Goal: Transaction & Acquisition: Purchase product/service

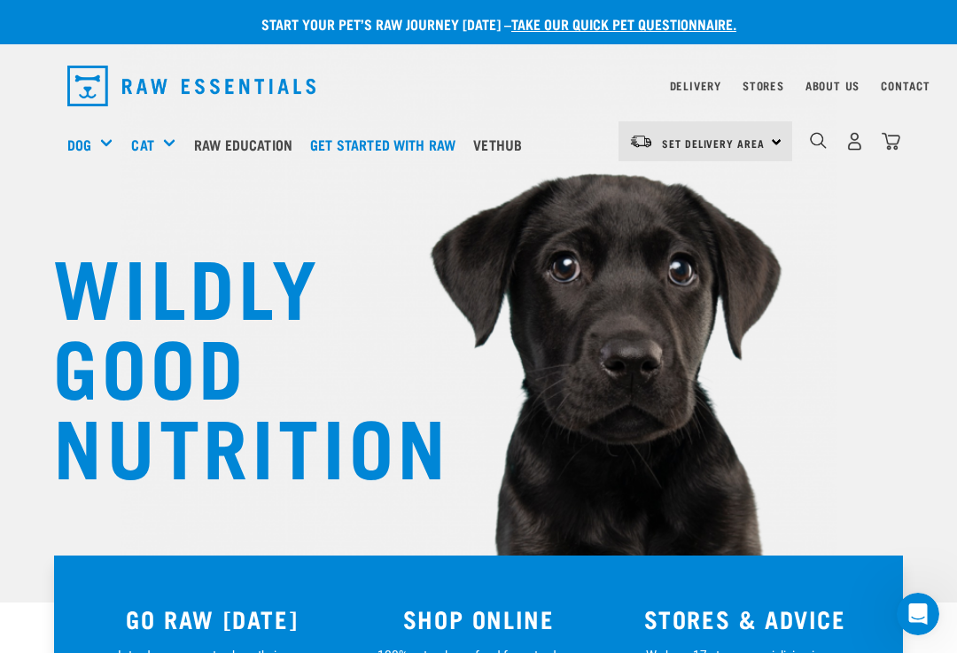
click at [0, 0] on h5 "Shop All Dog" at bounding box center [0, 0] width 0 height 0
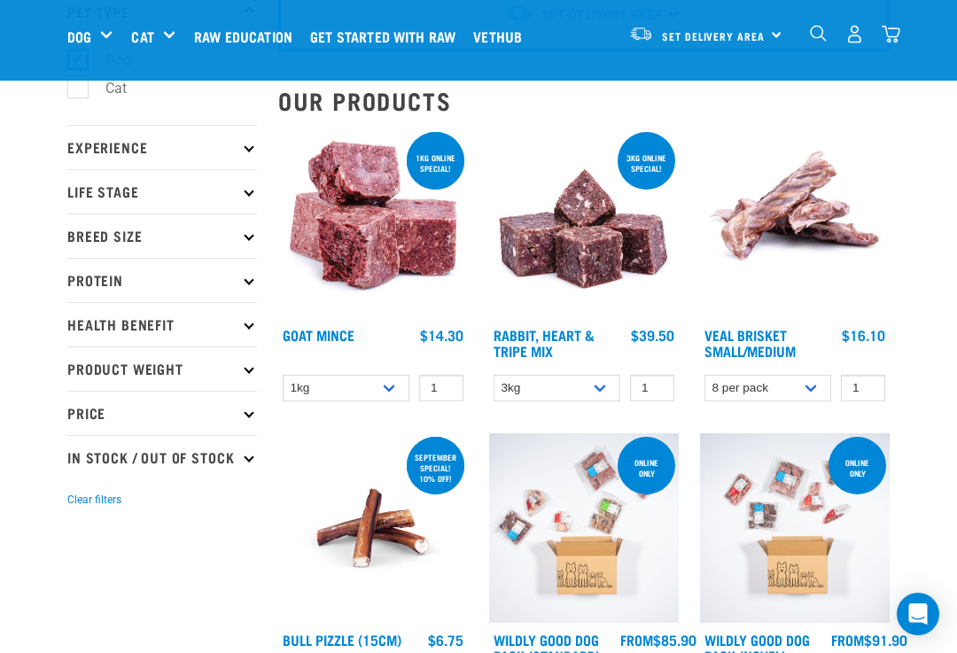
scroll to position [137, 0]
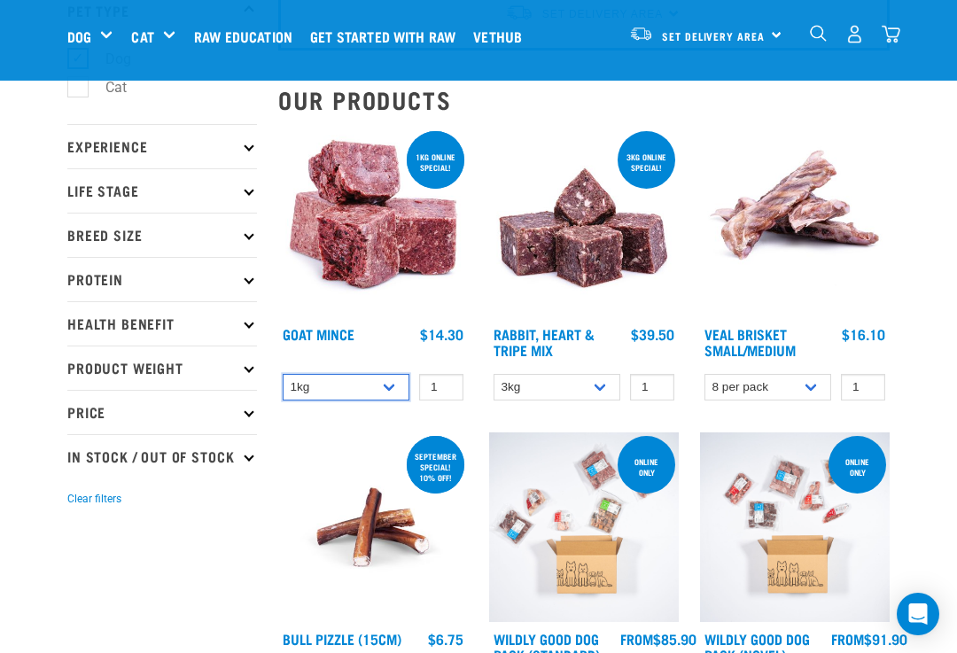
click at [385, 385] on select "1kg 3kg" at bounding box center [346, 387] width 127 height 27
select select "432"
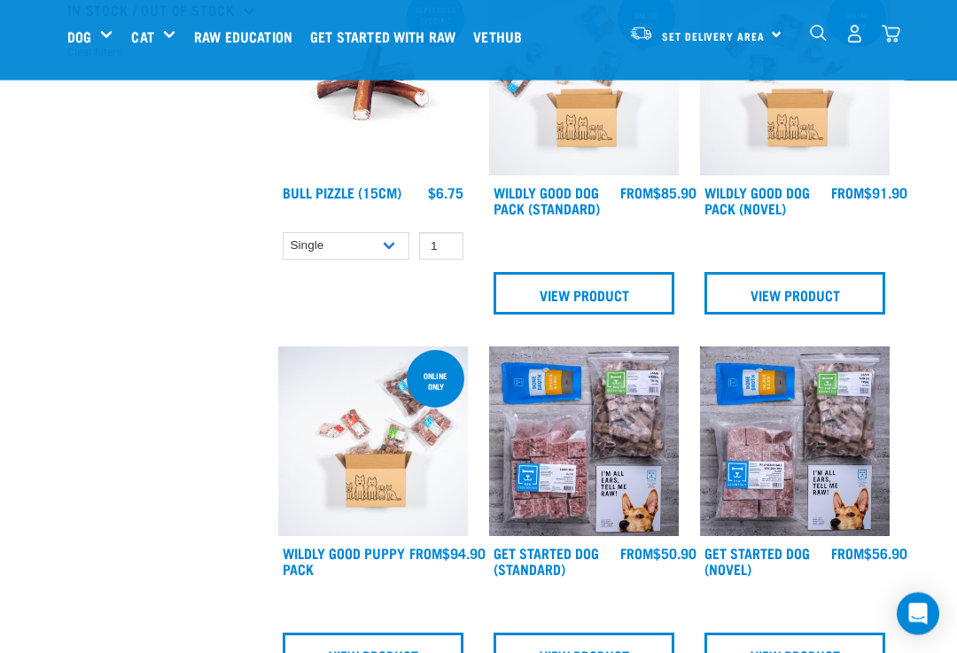
scroll to position [584, 0]
click at [578, 652] on link "View Product" at bounding box center [584, 654] width 181 height 43
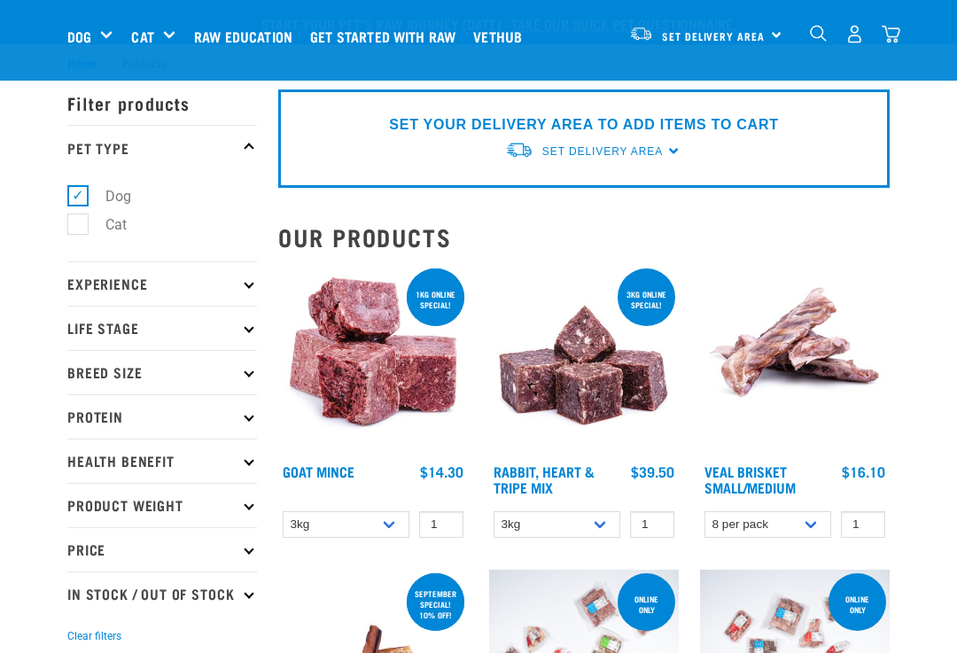
select select "432"
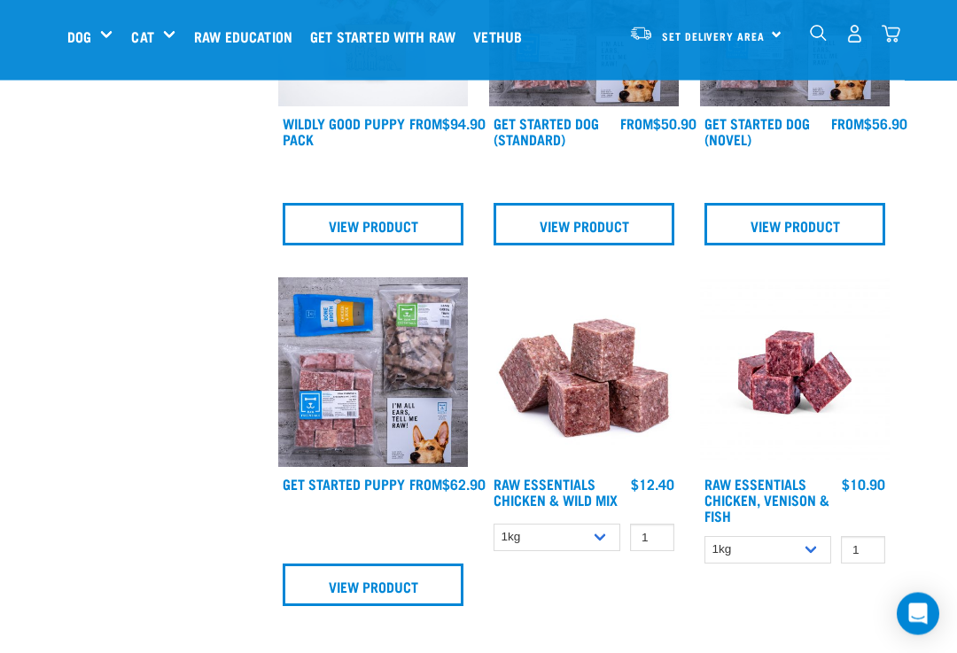
scroll to position [1013, 0]
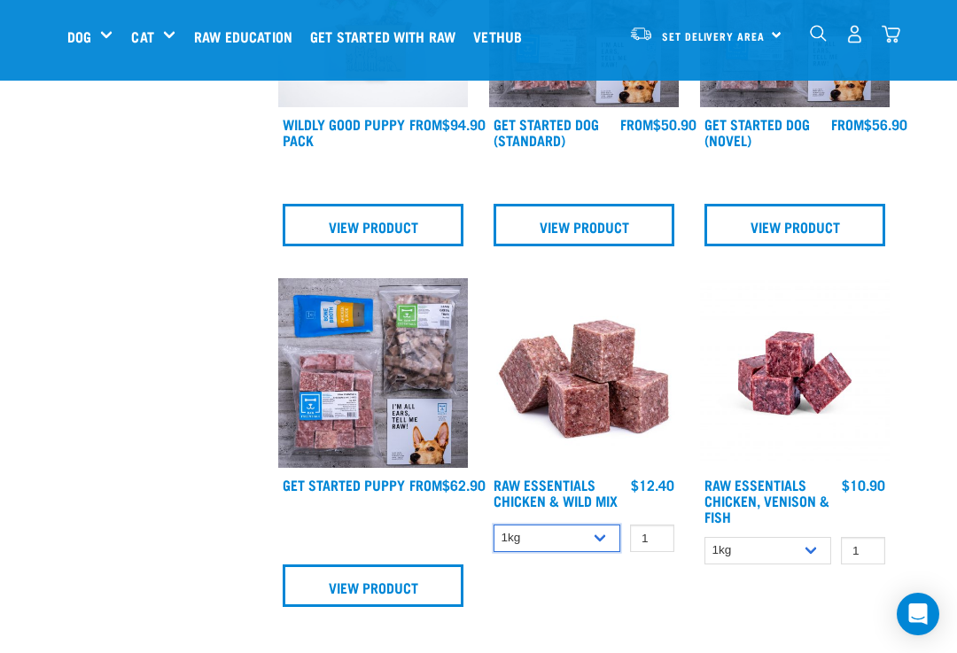
click at [599, 549] on select "1kg 3kg Bulk (10kg)" at bounding box center [557, 538] width 127 height 27
select select "709"
click at [804, 548] on select "1kg 3kg" at bounding box center [767, 550] width 127 height 27
select select "28665"
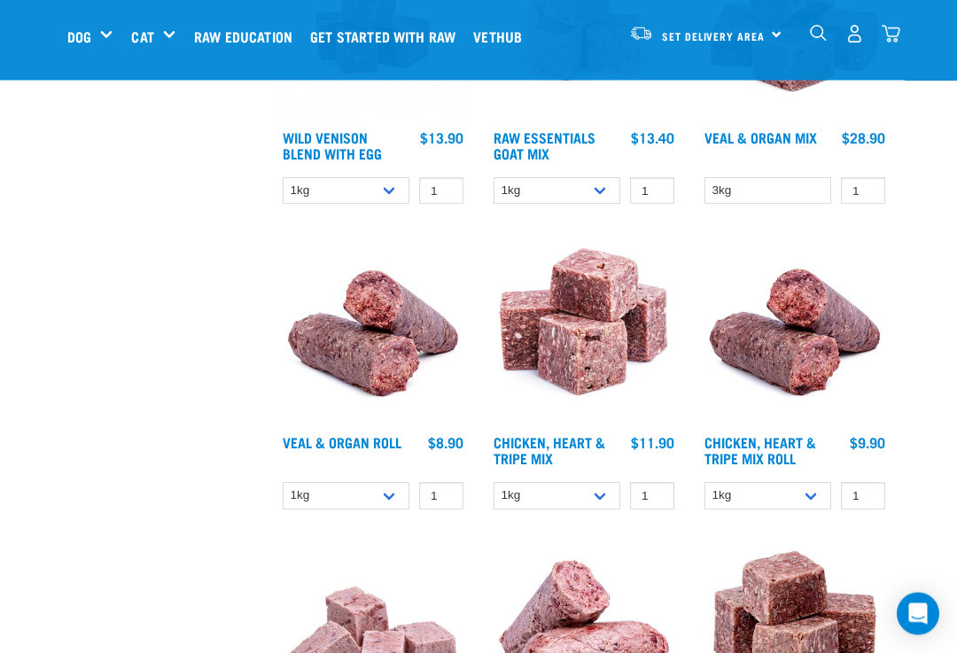
scroll to position [2026, 0]
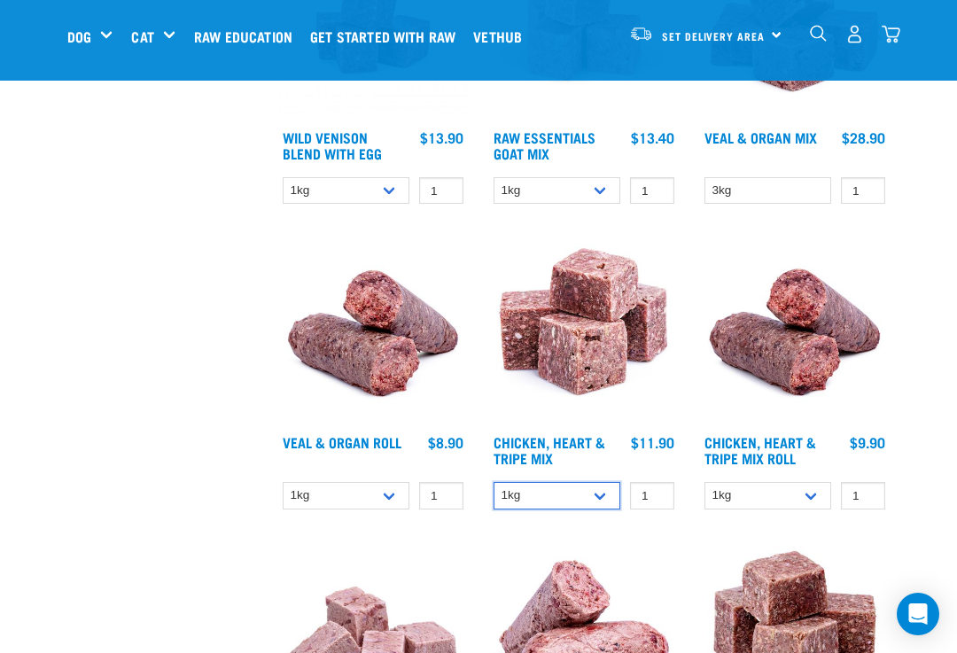
click at [593, 494] on select "1kg 3kg" at bounding box center [557, 495] width 127 height 27
select select "368"
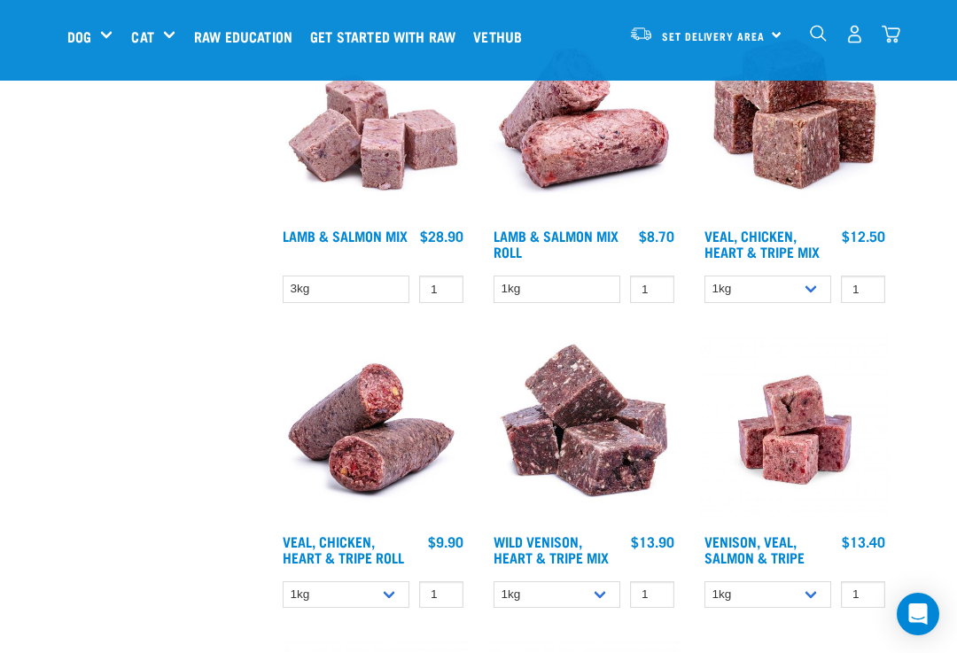
scroll to position [2533, 0]
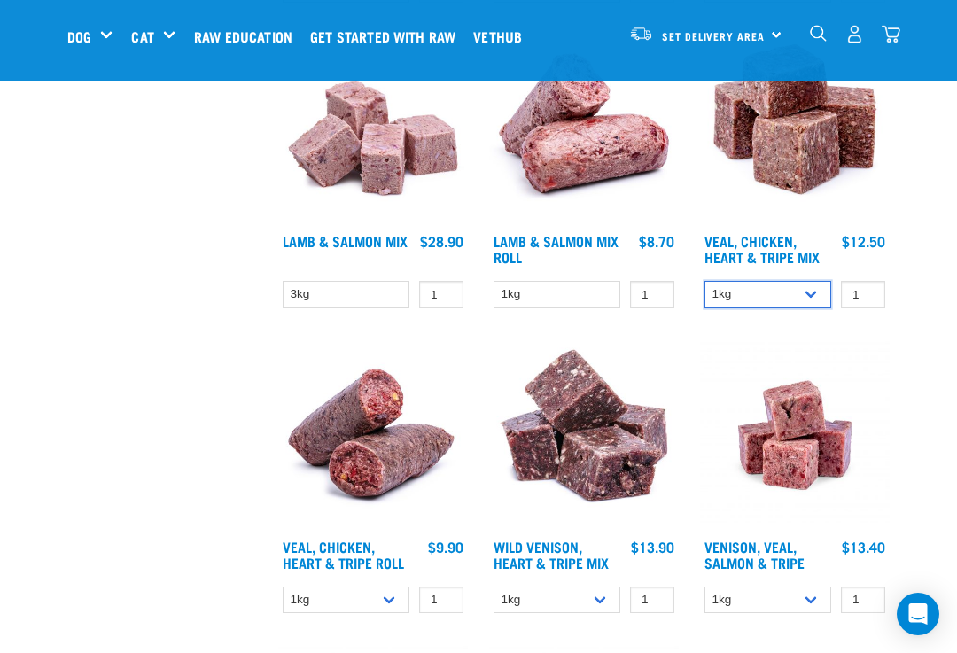
click at [806, 289] on select "1kg 3kg" at bounding box center [767, 294] width 127 height 27
select select "752"
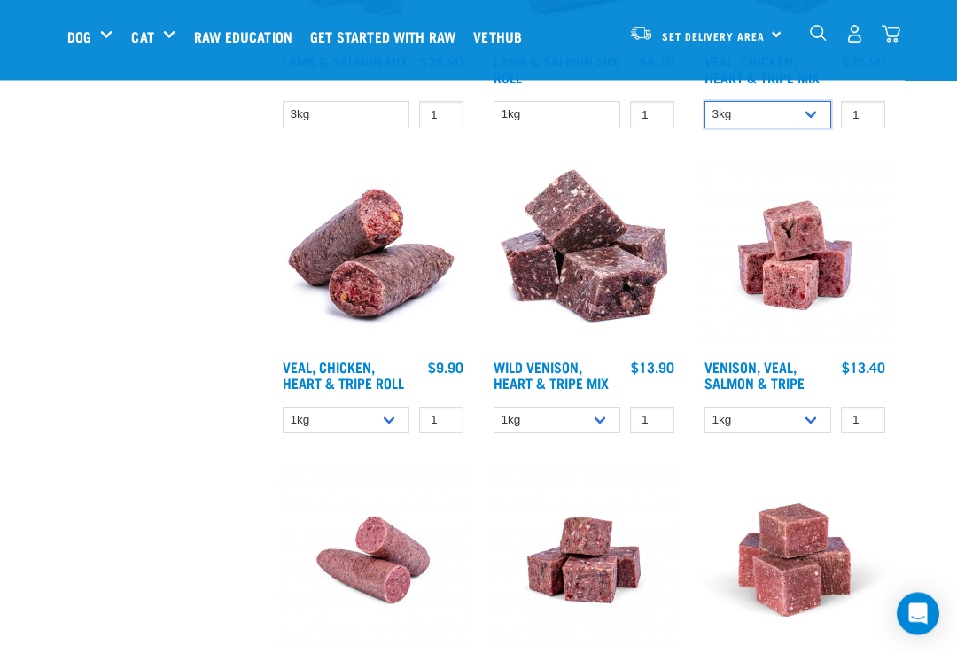
scroll to position [2711, 0]
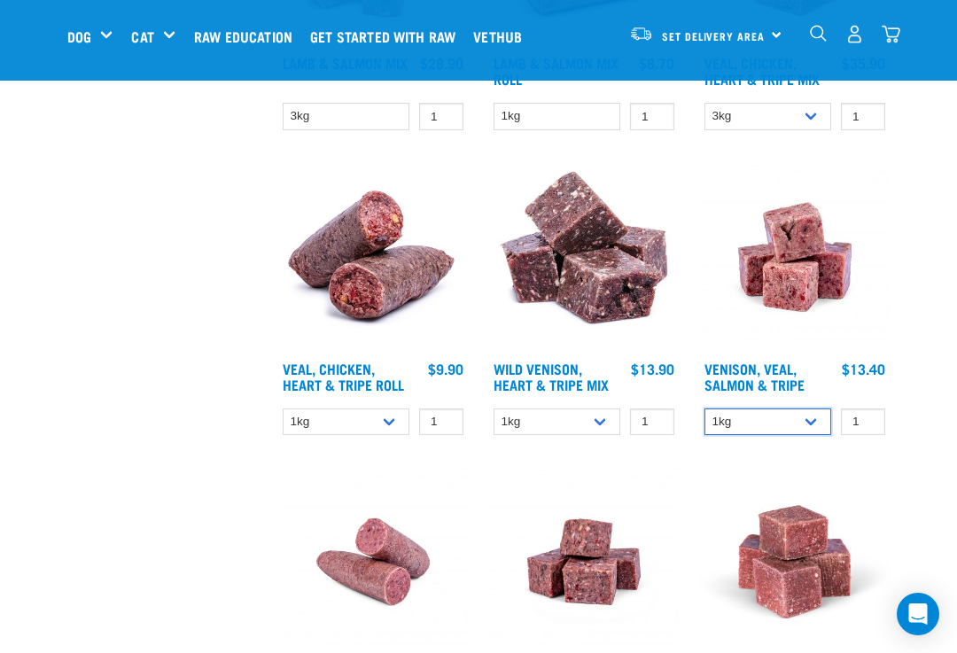
click at [816, 420] on select "1kg 3kg" at bounding box center [767, 421] width 127 height 27
select select "62284"
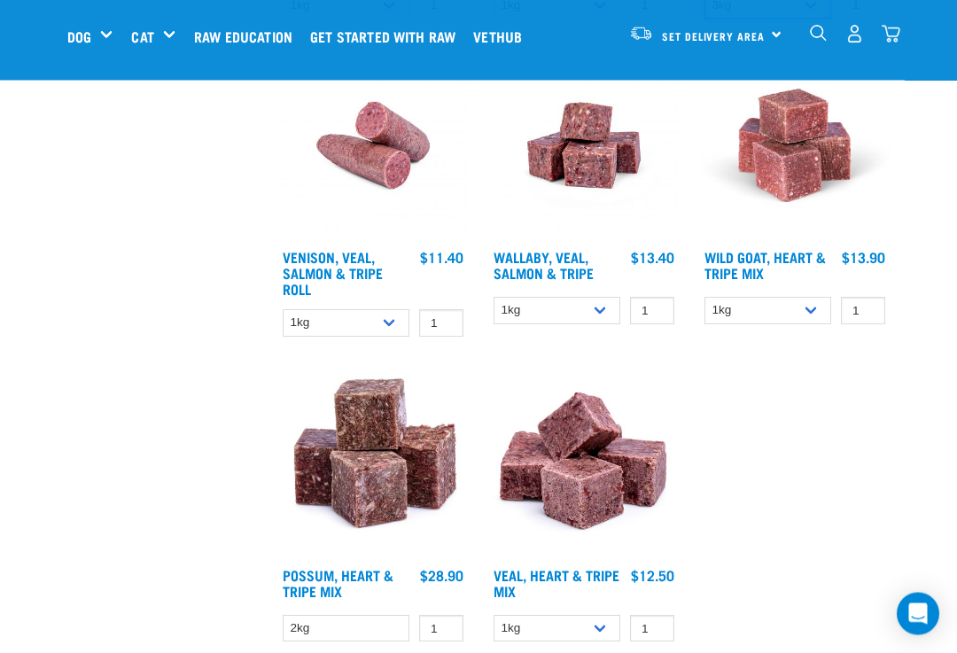
scroll to position [3128, 0]
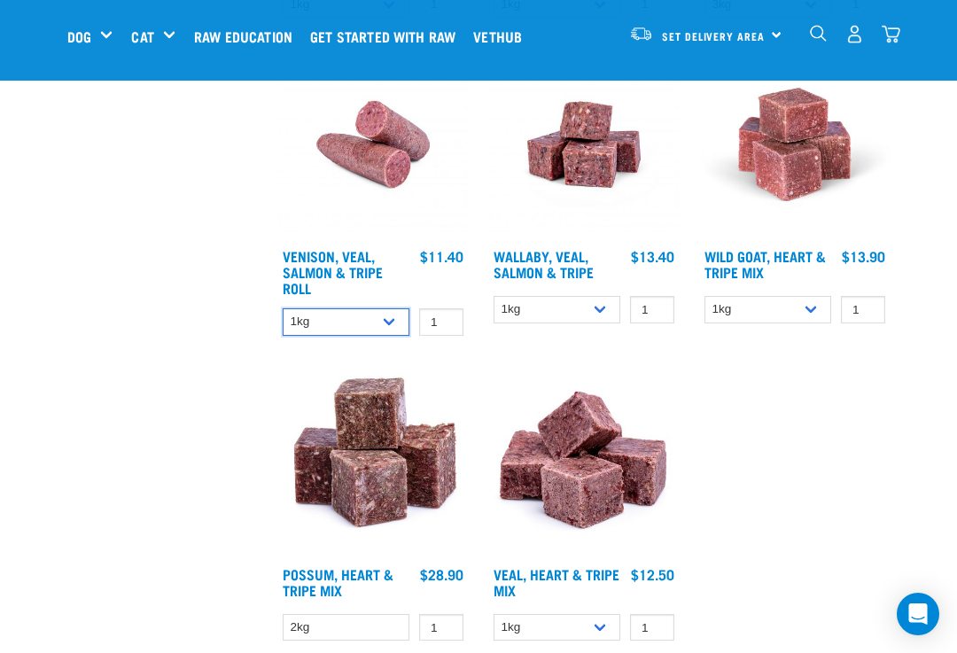
click at [389, 333] on select "1kg Bulk (10kg)" at bounding box center [346, 321] width 127 height 27
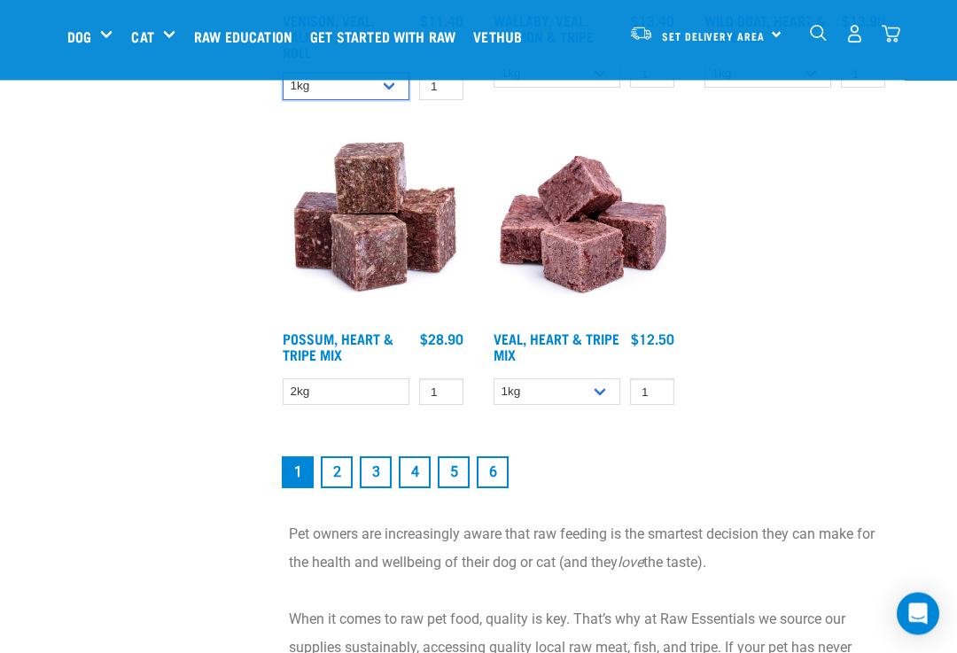
scroll to position [3370, 0]
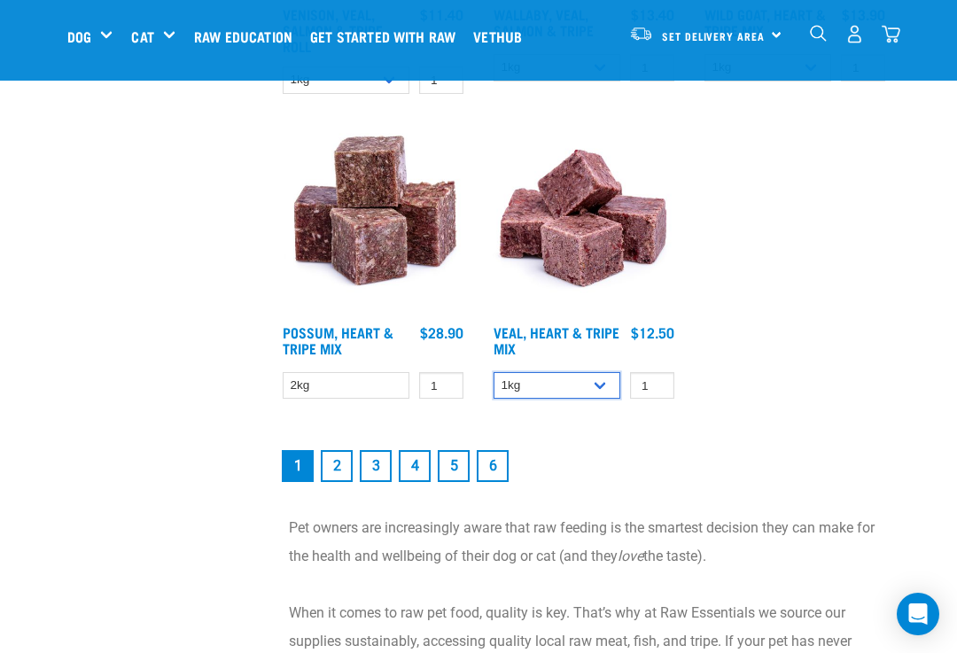
click at [598, 400] on select "1kg 3kg" at bounding box center [557, 385] width 127 height 27
select select "755"
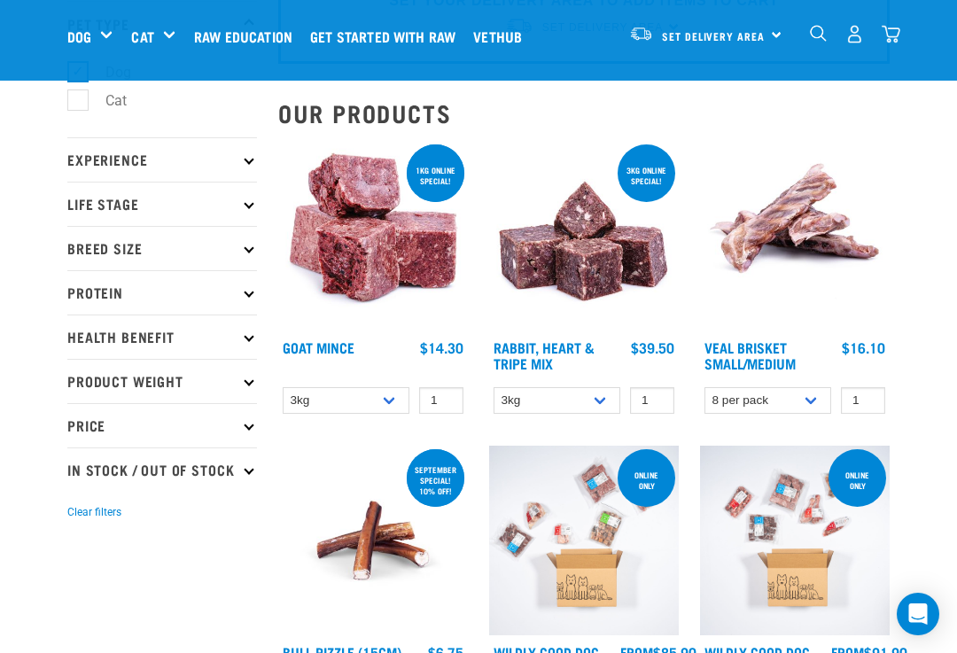
scroll to position [0, 0]
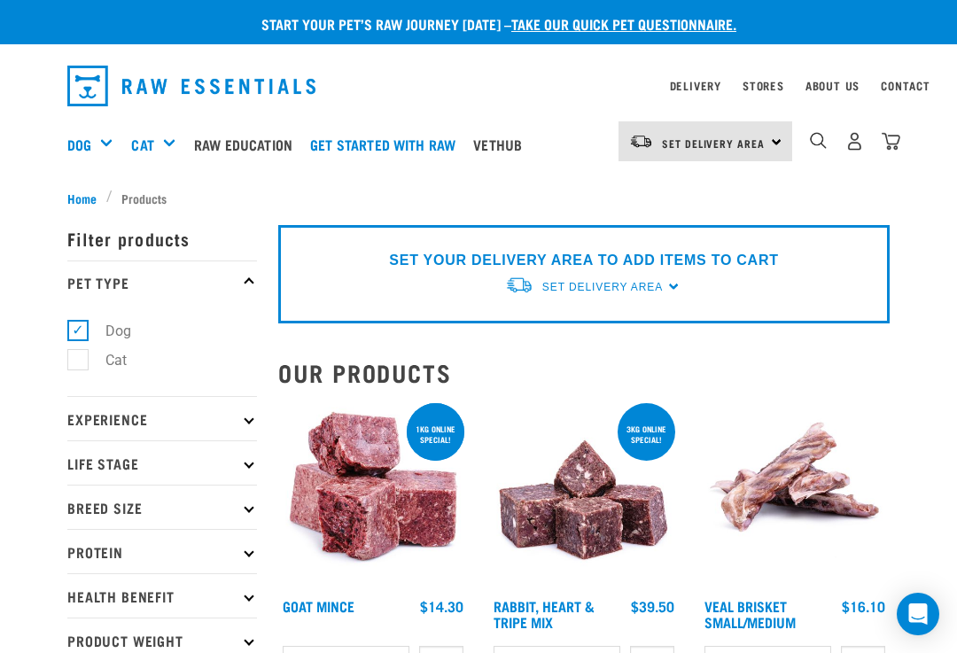
click at [779, 144] on div "Set Delivery Area [GEOGRAPHIC_DATA]" at bounding box center [705, 141] width 174 height 40
click at [657, 198] on link "[GEOGRAPHIC_DATA]" at bounding box center [703, 191] width 170 height 39
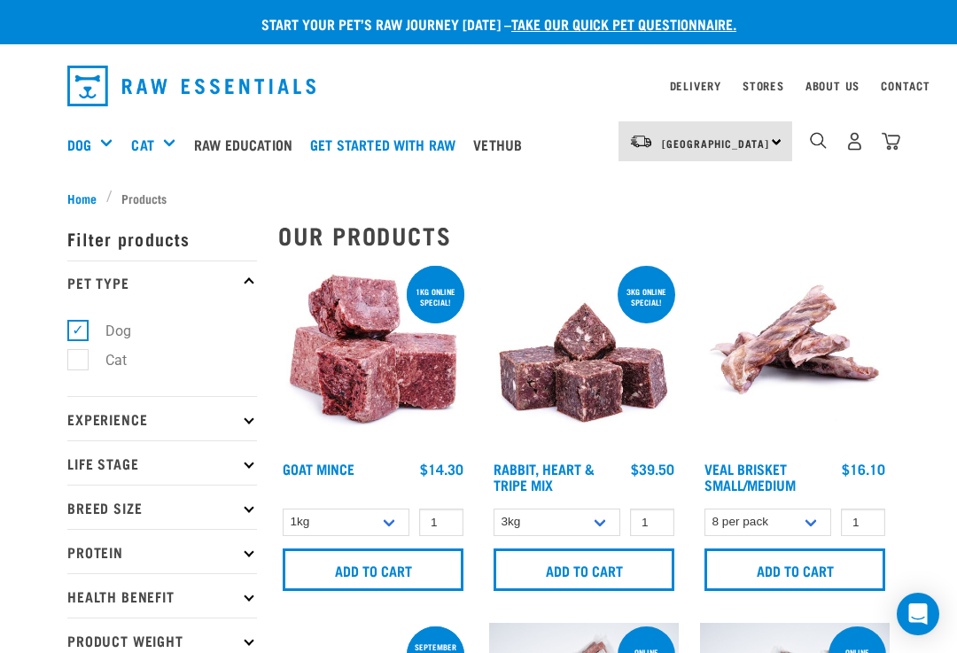
click at [773, 144] on div "North Island North Island South Island" at bounding box center [705, 141] width 174 height 40
